Goal: Communication & Community: Answer question/provide support

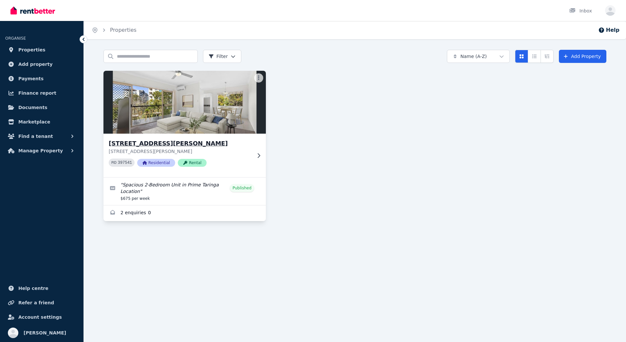
click at [240, 161] on div "PID 397541 Residential Rental" at bounding box center [180, 163] width 143 height 8
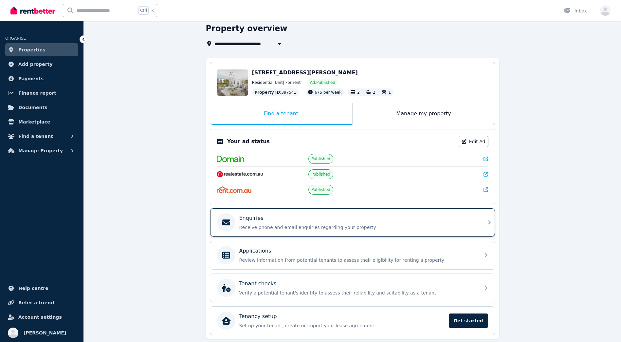
scroll to position [48, 0]
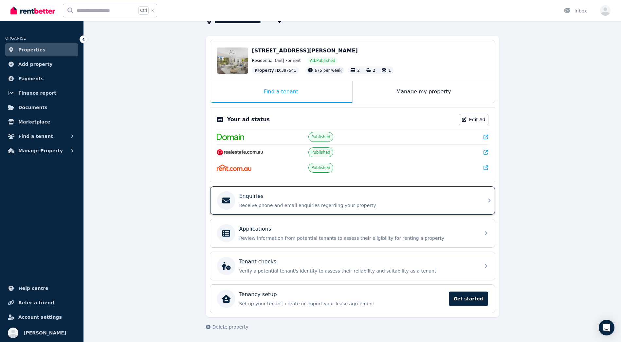
click at [282, 204] on p "Receive phone and email enquiries regarding your property" at bounding box center [357, 205] width 237 height 7
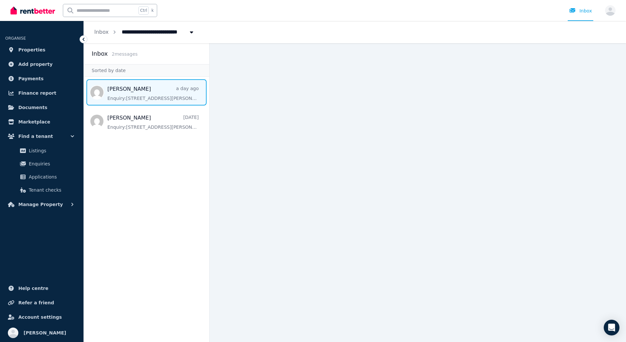
click at [174, 98] on span "Message list" at bounding box center [146, 92] width 125 height 26
